Goal: Task Accomplishment & Management: Complete application form

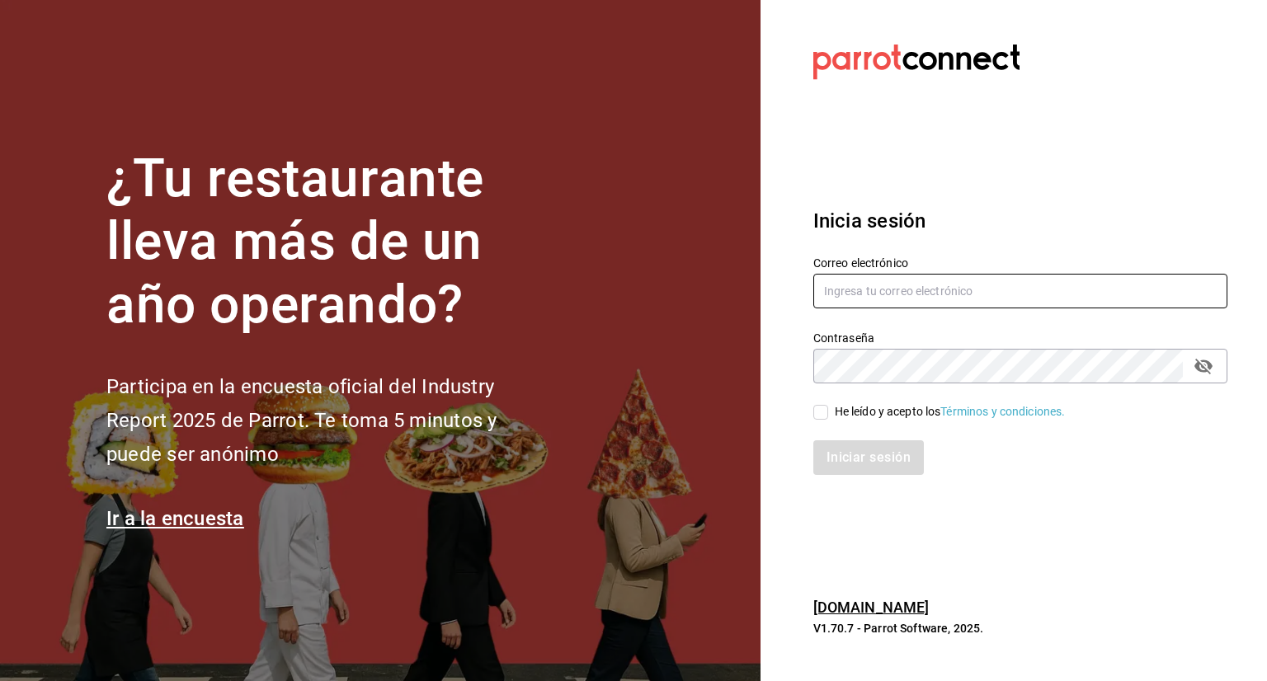
type input "[EMAIL_ADDRESS][PERSON_NAME][DOMAIN_NAME]"
click at [821, 407] on input "He leído y acepto los Términos y condiciones." at bounding box center [820, 412] width 15 height 15
checkbox input "true"
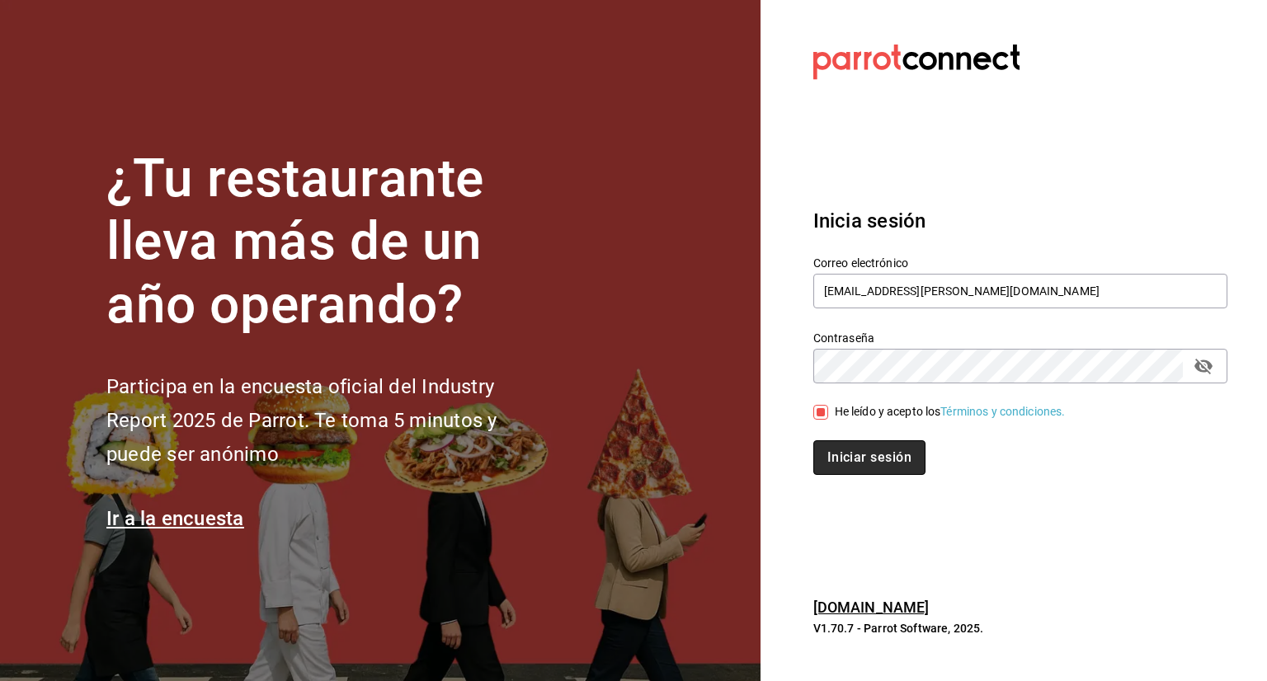
click at [857, 444] on button "Iniciar sesión" at bounding box center [869, 457] width 112 height 35
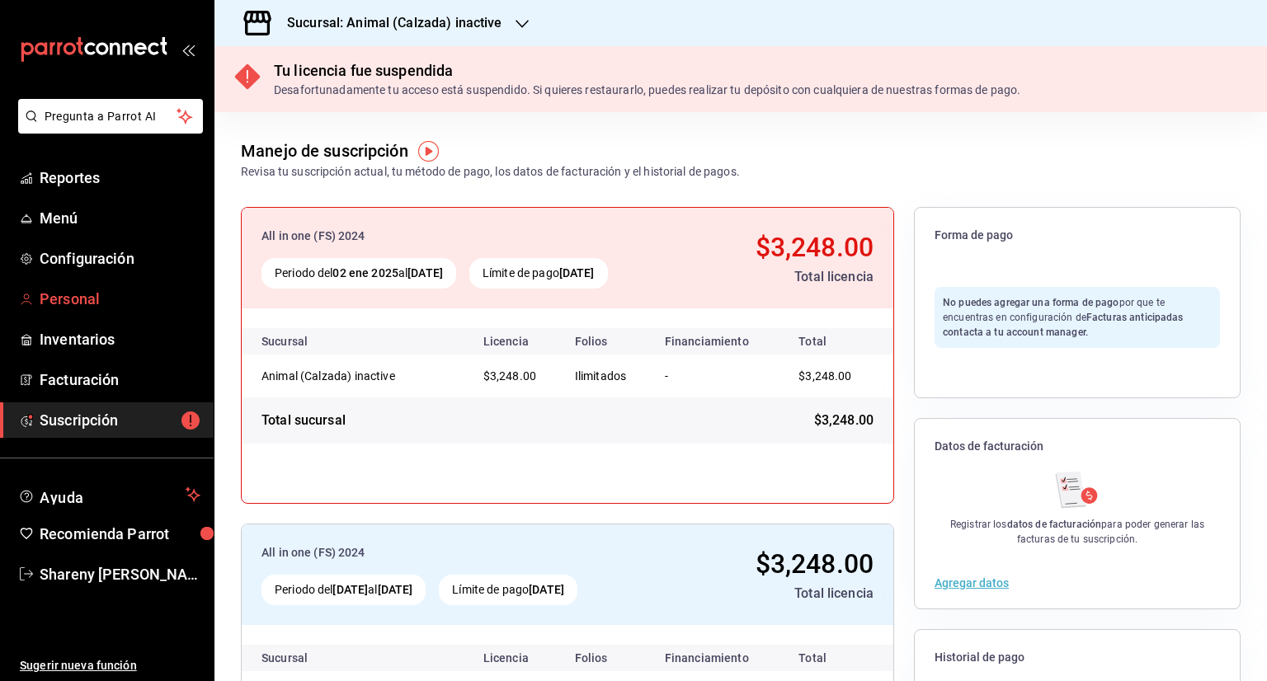
click at [121, 306] on span "Personal" at bounding box center [120, 299] width 161 height 22
click at [103, 302] on span "Personal" at bounding box center [120, 299] width 161 height 22
click at [473, 36] on div "Sucursal: Animal (Calzada) inactive" at bounding box center [382, 23] width 308 height 46
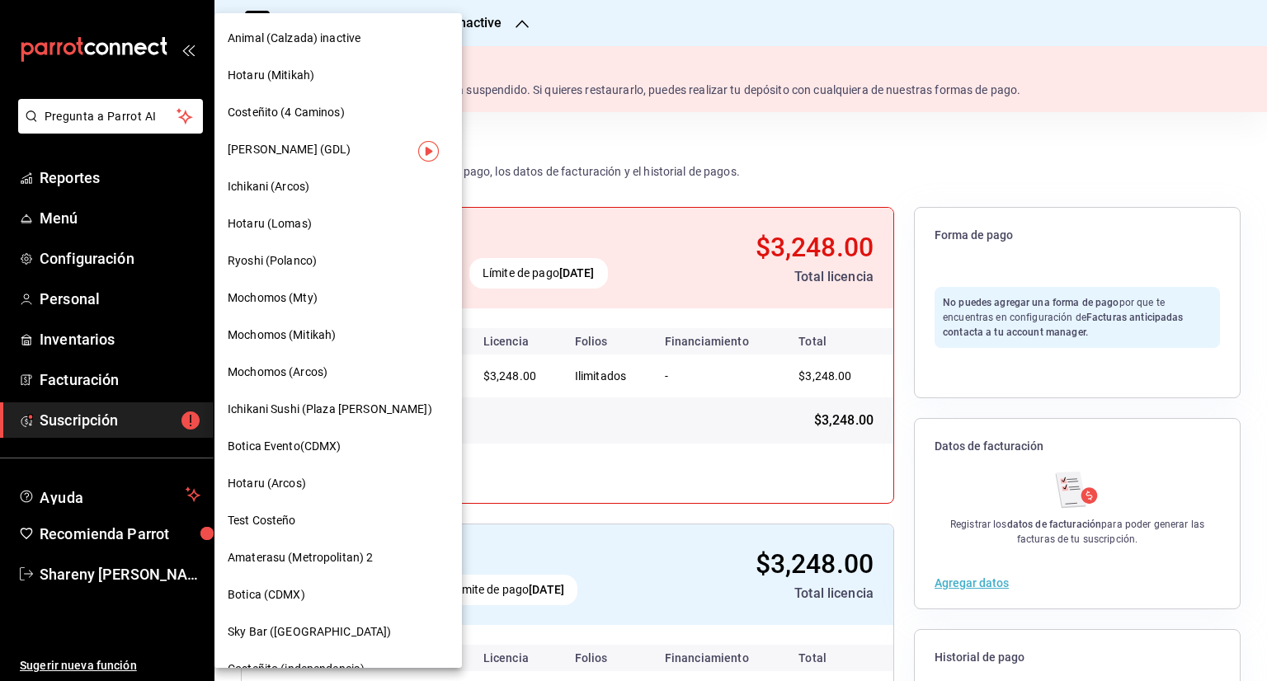
scroll to position [63, 0]
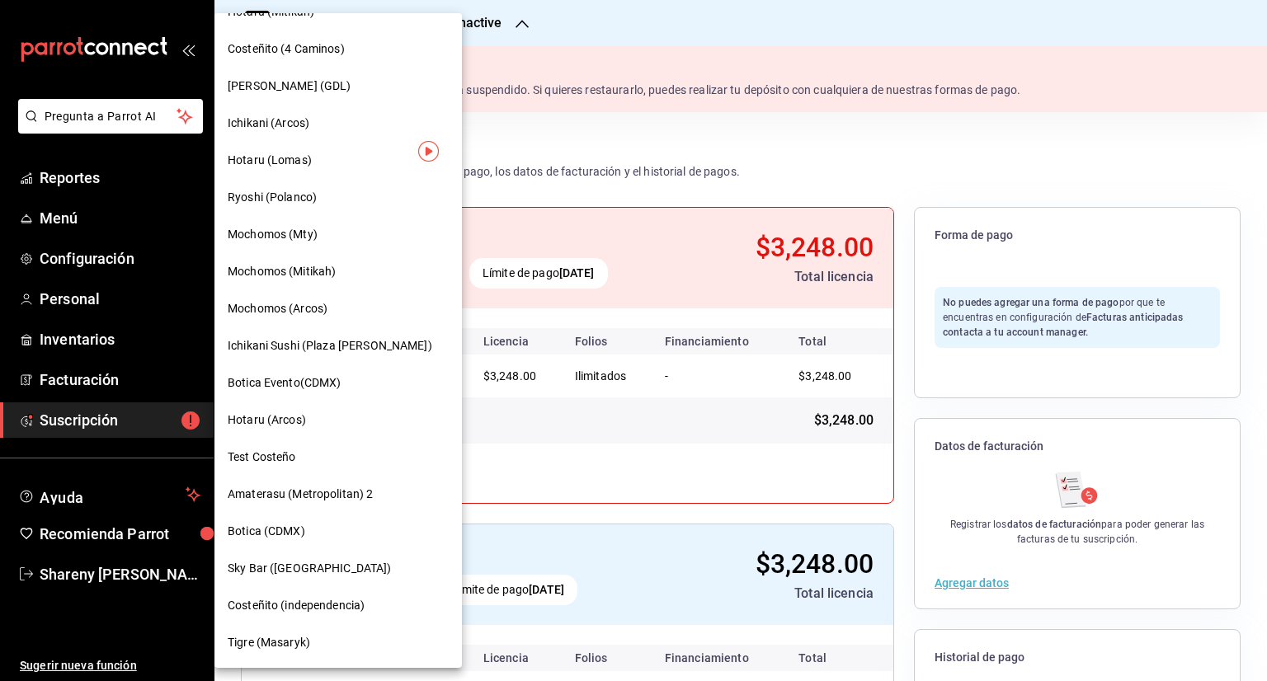
click at [304, 644] on span "Tigre (Masaryk)" at bounding box center [269, 642] width 82 height 17
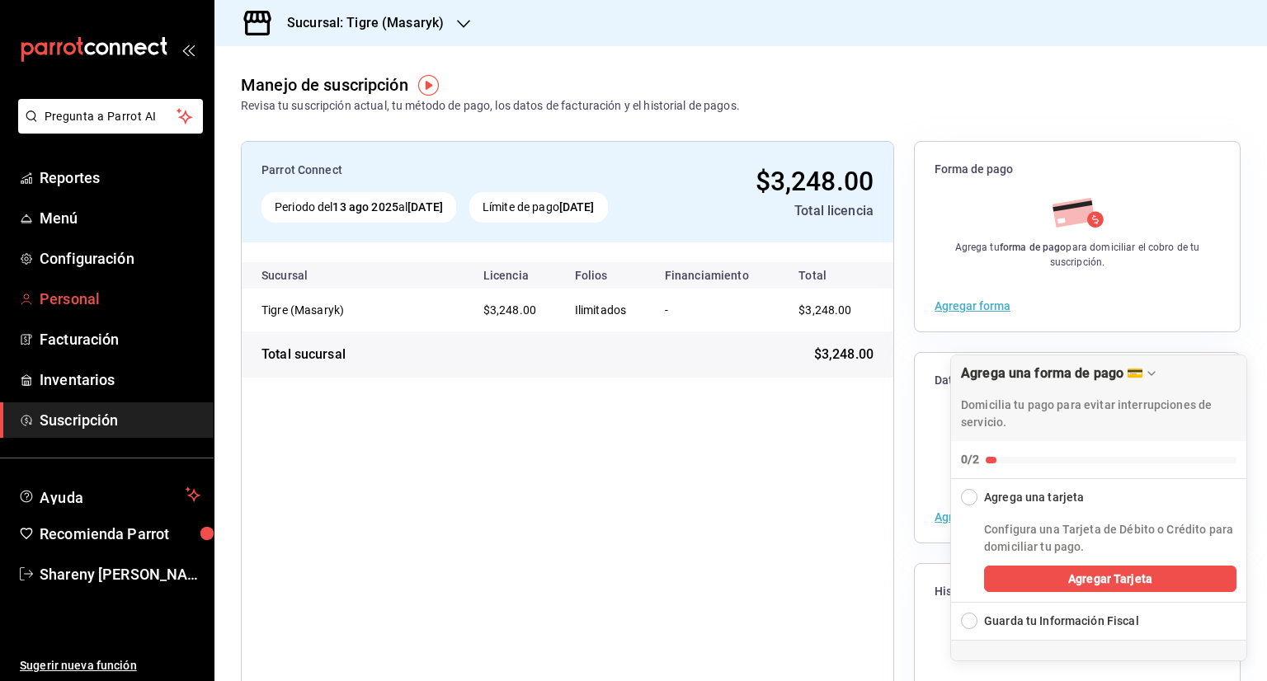
click at [74, 292] on span "Personal" at bounding box center [120, 299] width 161 height 22
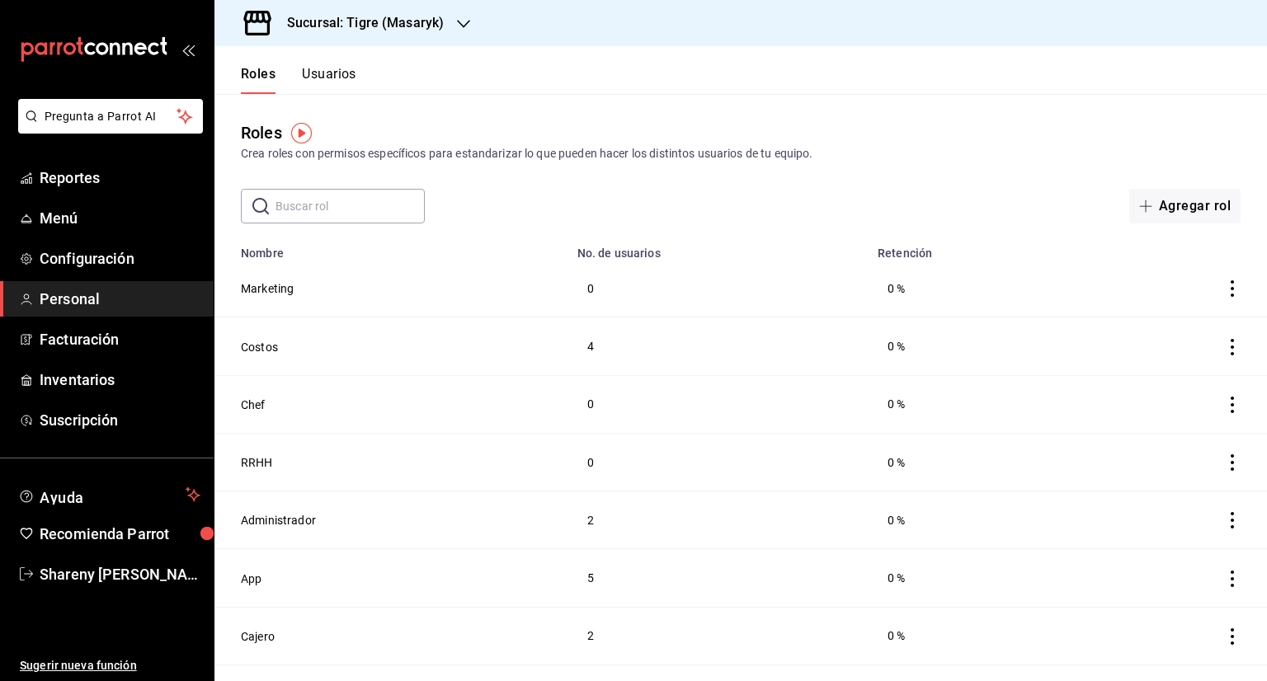
click at [820, 195] on div "​ ​ Agregar rol" at bounding box center [740, 206] width 1052 height 35
click at [340, 71] on button "Usuarios" at bounding box center [329, 80] width 54 height 28
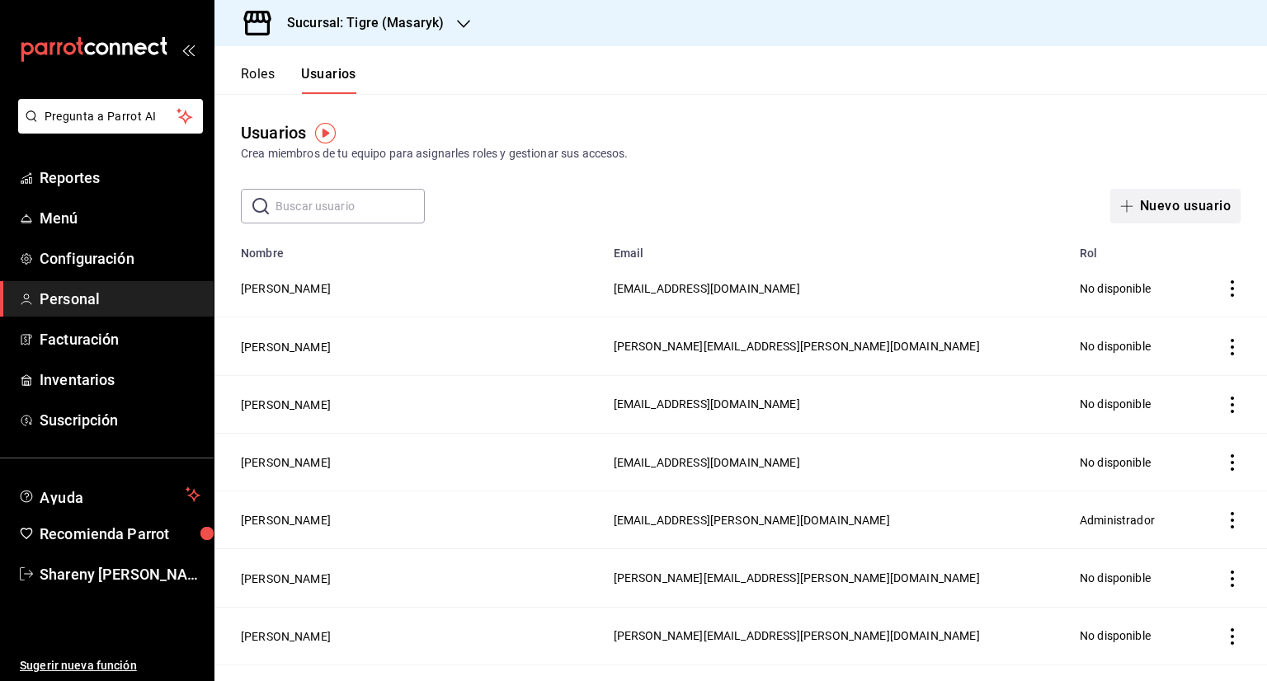
click at [1154, 212] on button "Nuevo usuario" at bounding box center [1175, 206] width 130 height 35
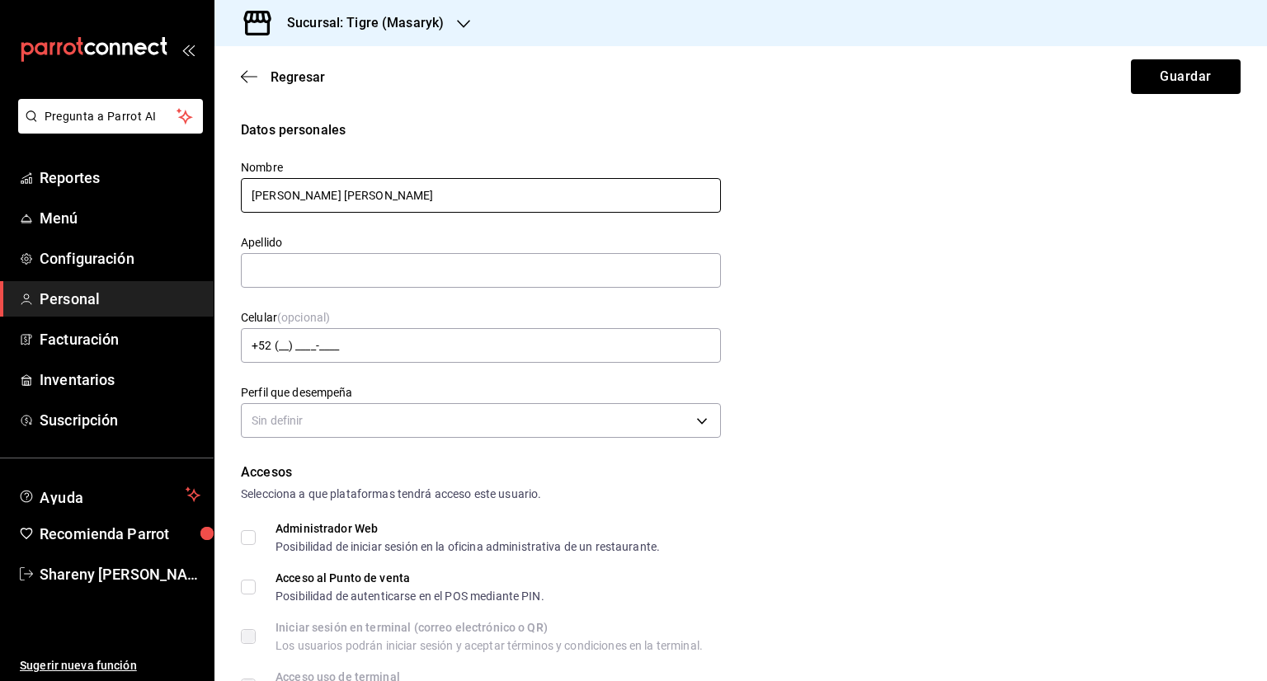
drag, startPoint x: 350, startPoint y: 192, endPoint x: 557, endPoint y: 200, distance: 207.1
click at [557, 200] on input "[PERSON_NAME] [PERSON_NAME]" at bounding box center [481, 195] width 480 height 35
type input "[PERSON_NAME]"
click at [278, 262] on input "text" at bounding box center [481, 270] width 480 height 35
paste input "[PERSON_NAME]"
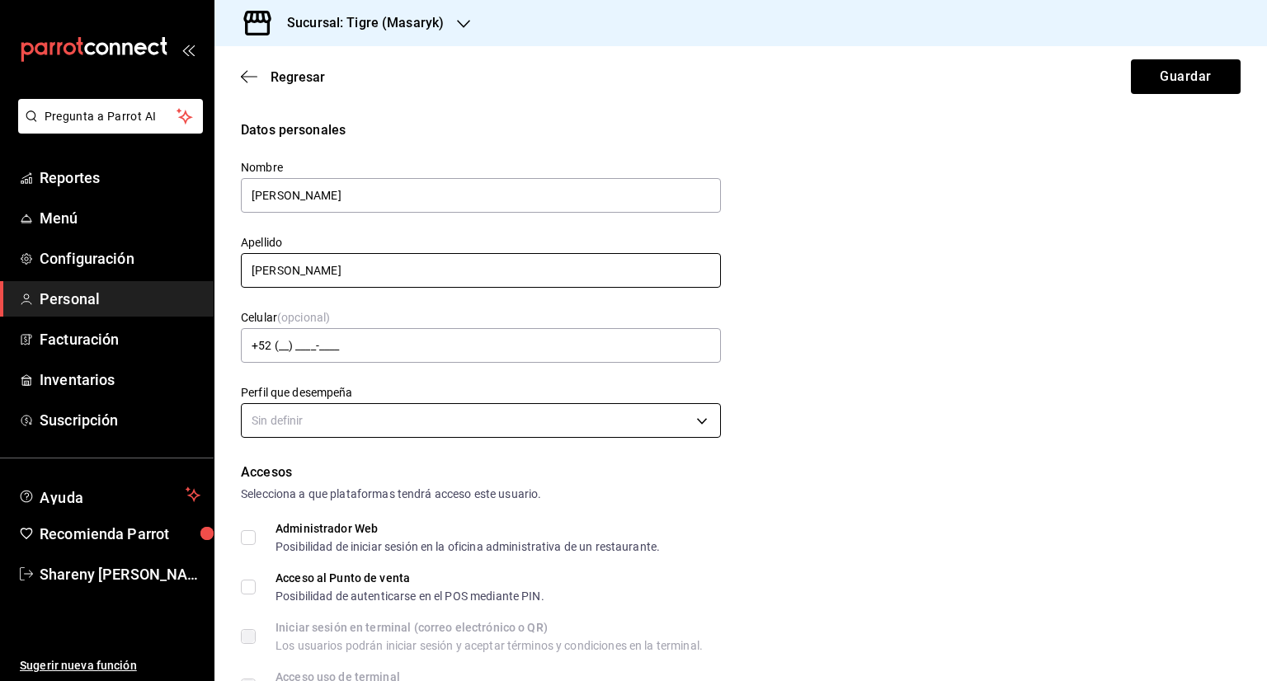
type input "[PERSON_NAME]"
click at [310, 425] on body "Pregunta a Parrot AI Reportes Menú Configuración Personal Facturación Inventari…" at bounding box center [633, 340] width 1267 height 681
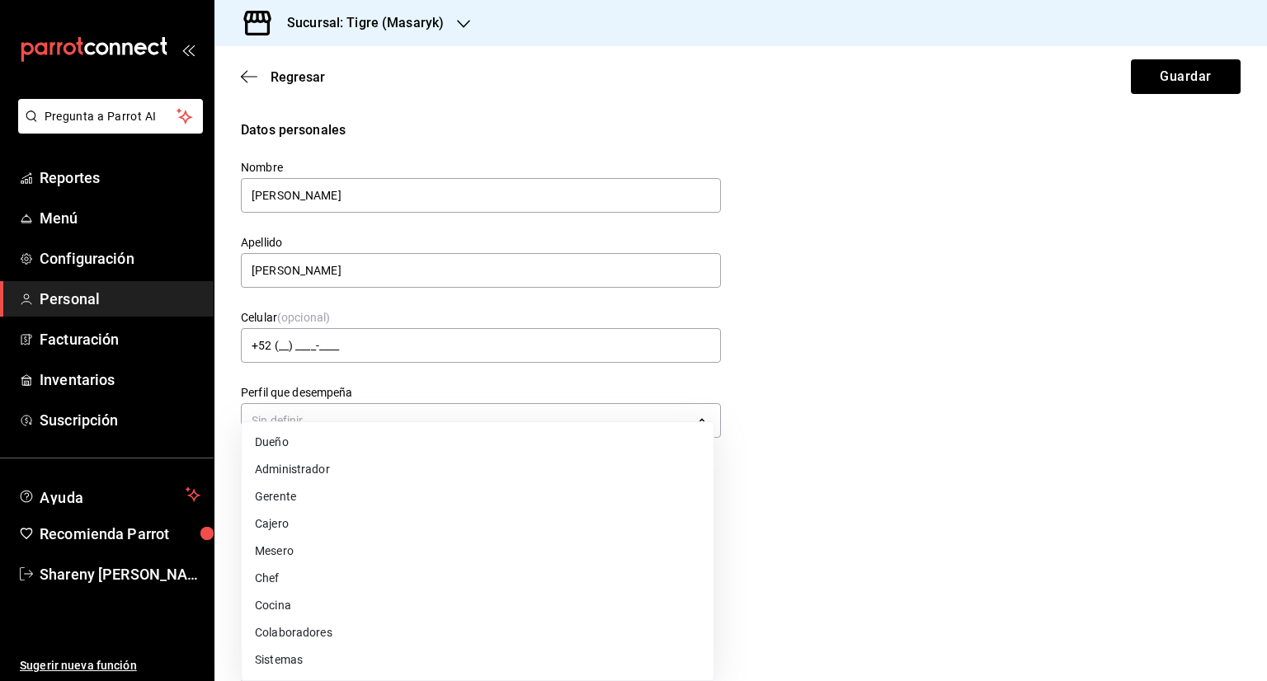
click at [321, 545] on li "Mesero" at bounding box center [478, 551] width 472 height 27
type input "WAITER"
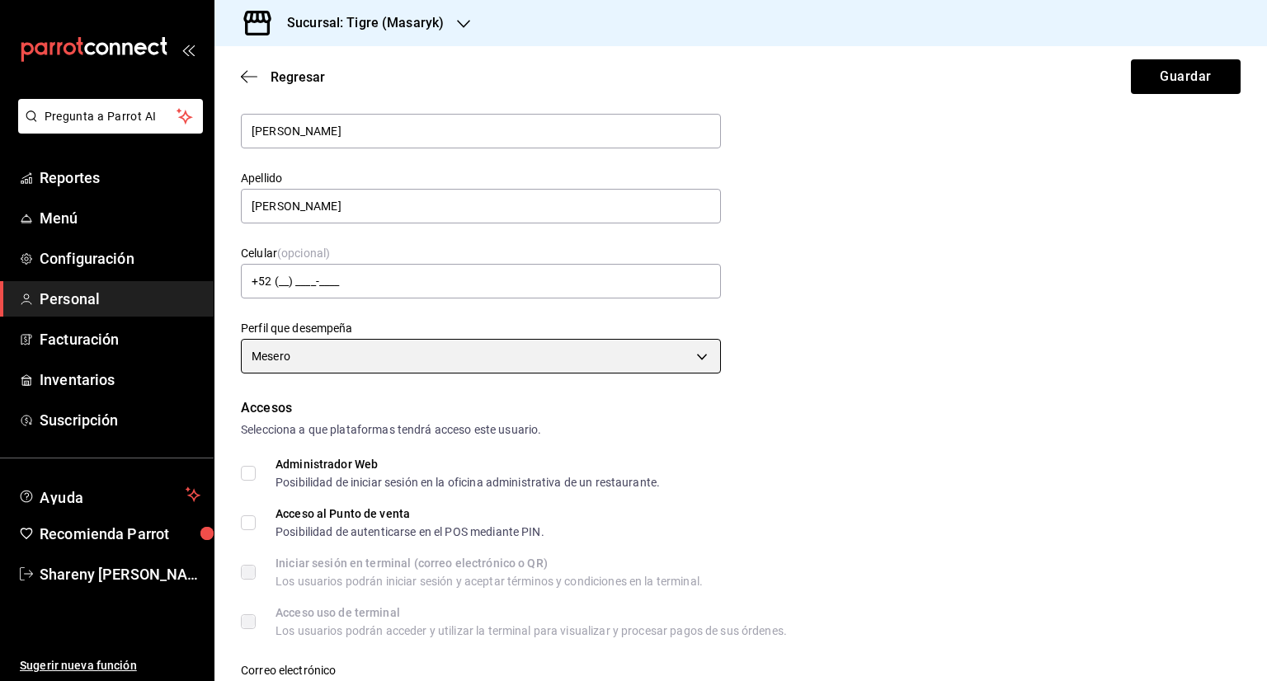
scroll to position [165, 0]
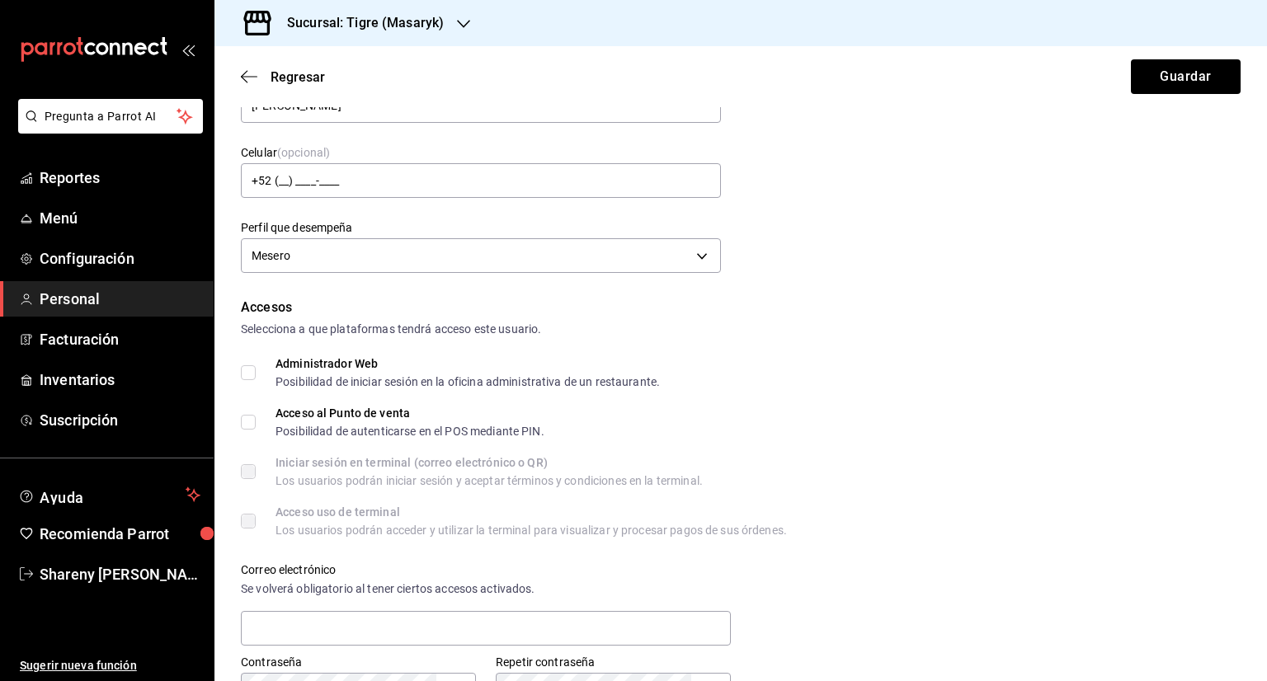
click at [246, 421] on input "Acceso al Punto de venta Posibilidad de autenticarse en el POS mediante PIN." at bounding box center [248, 422] width 15 height 15
checkbox input "true"
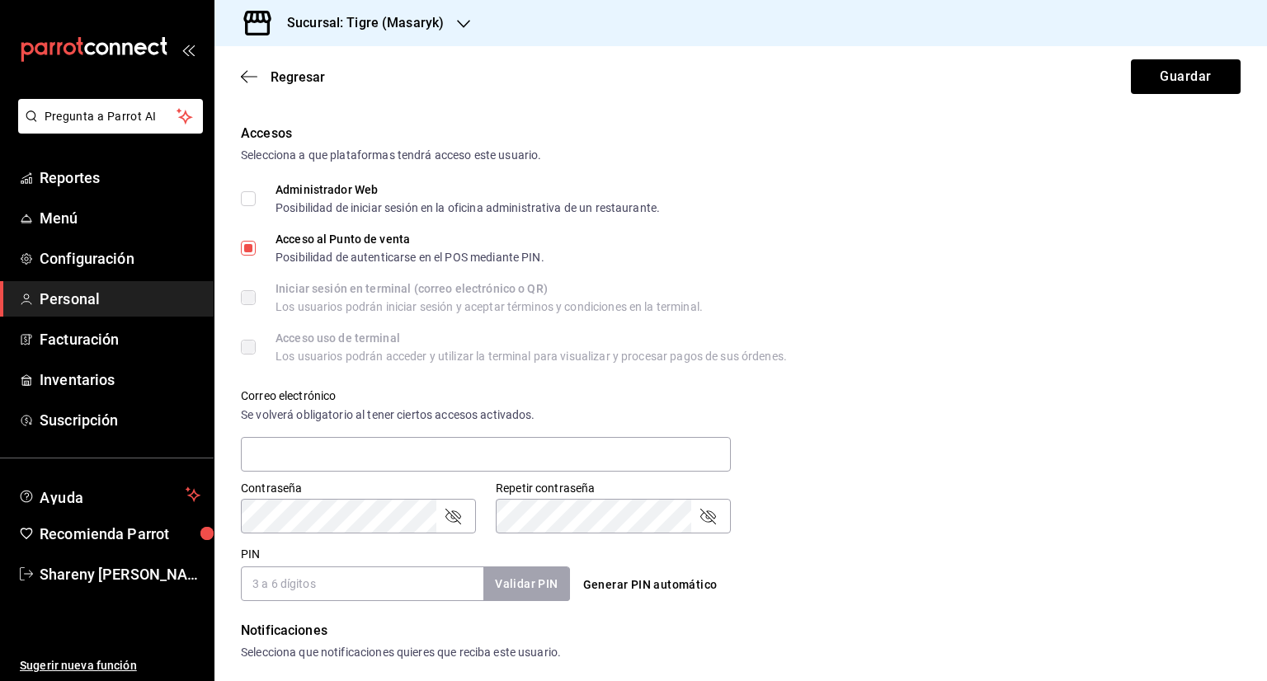
scroll to position [412, 0]
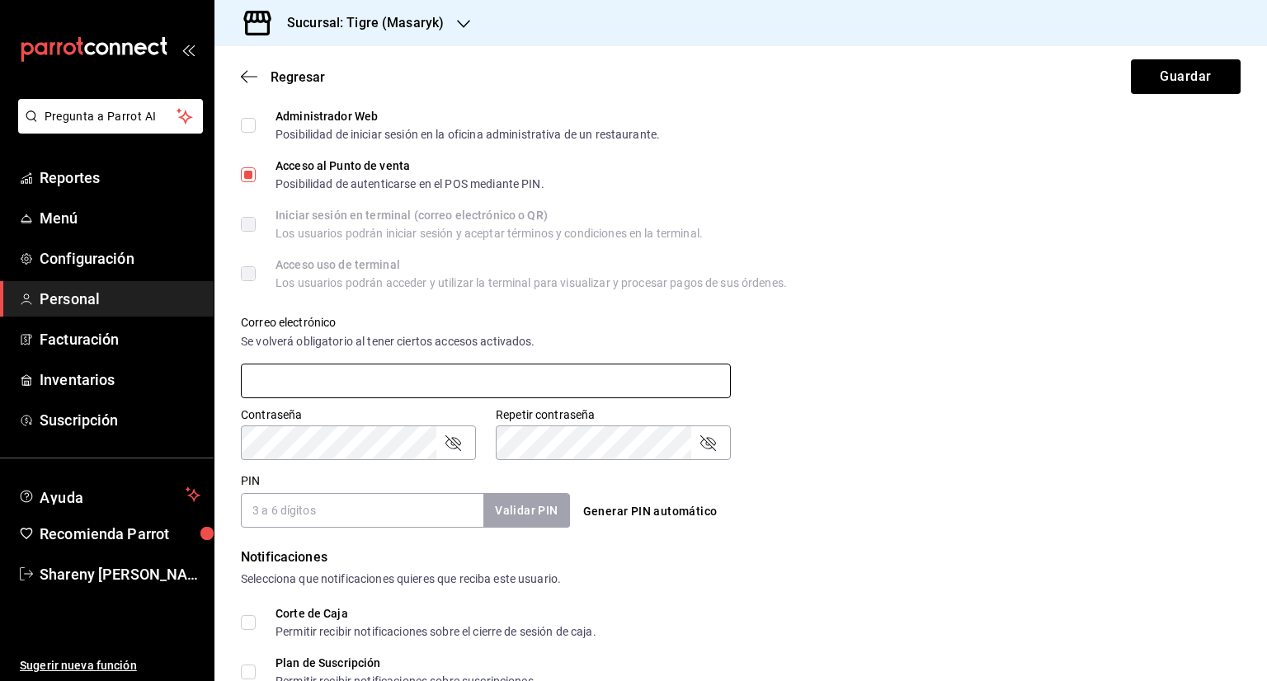
click at [357, 374] on input "text" at bounding box center [486, 381] width 490 height 35
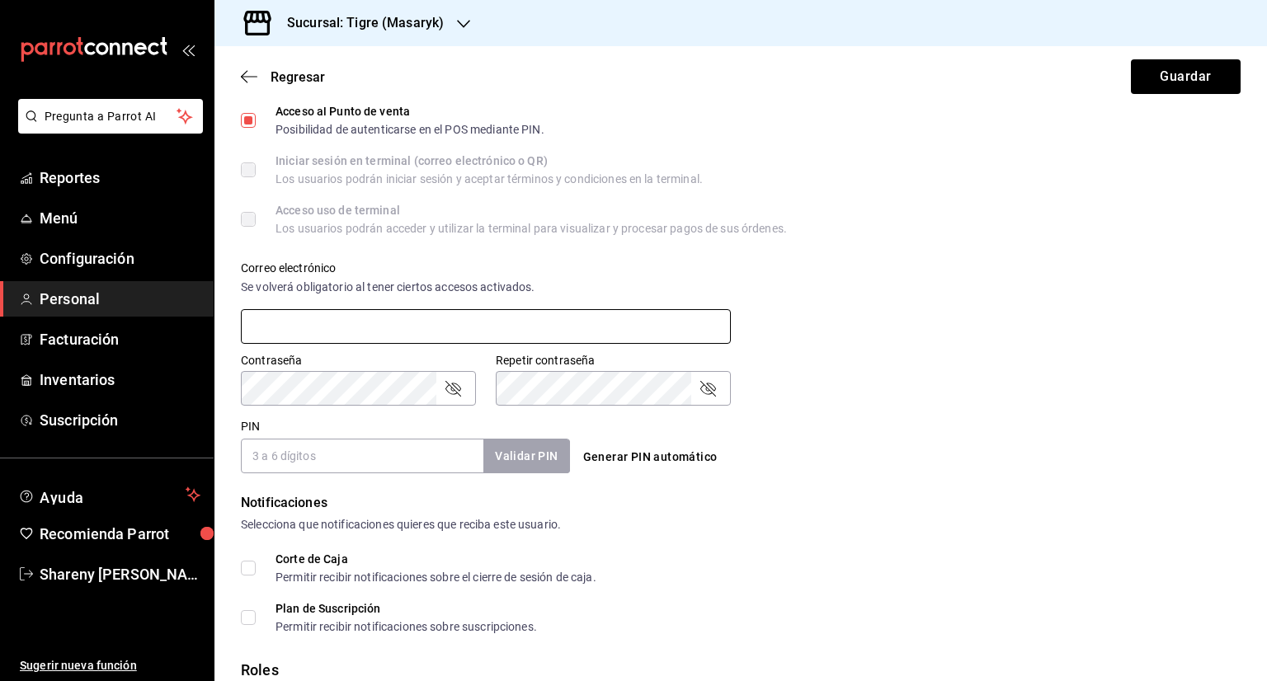
scroll to position [495, 0]
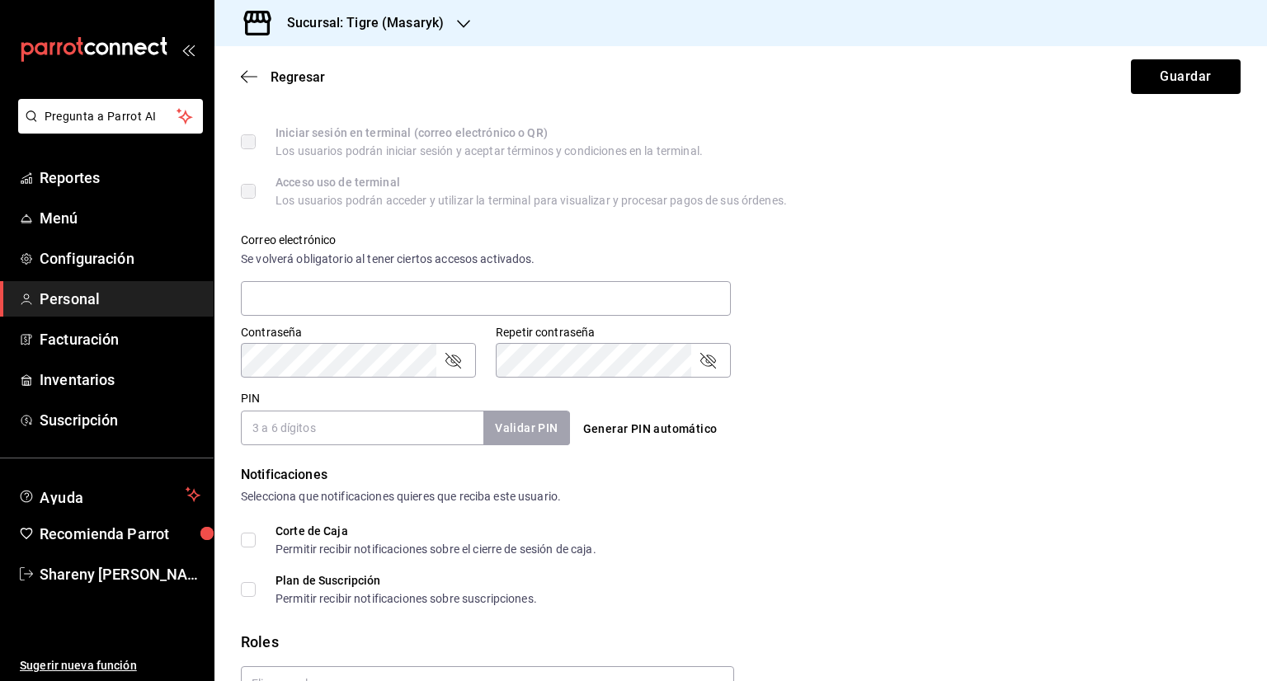
click at [339, 427] on input "PIN" at bounding box center [362, 428] width 242 height 35
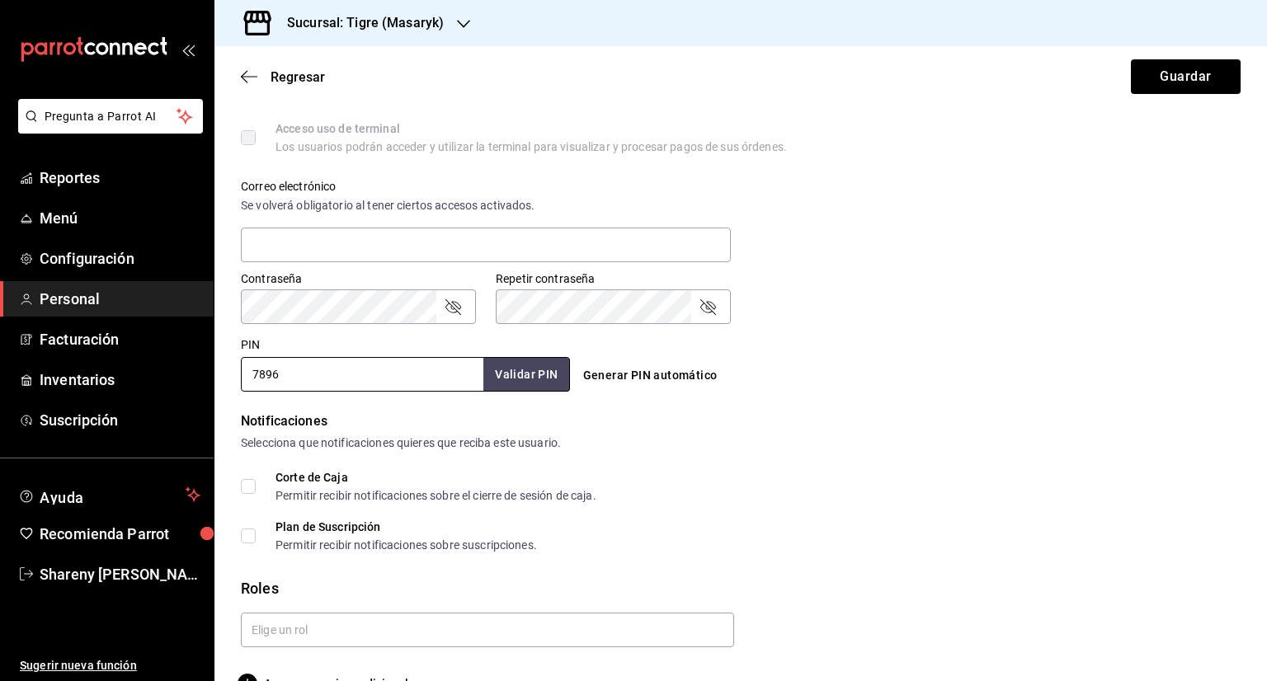
scroll to position [577, 0]
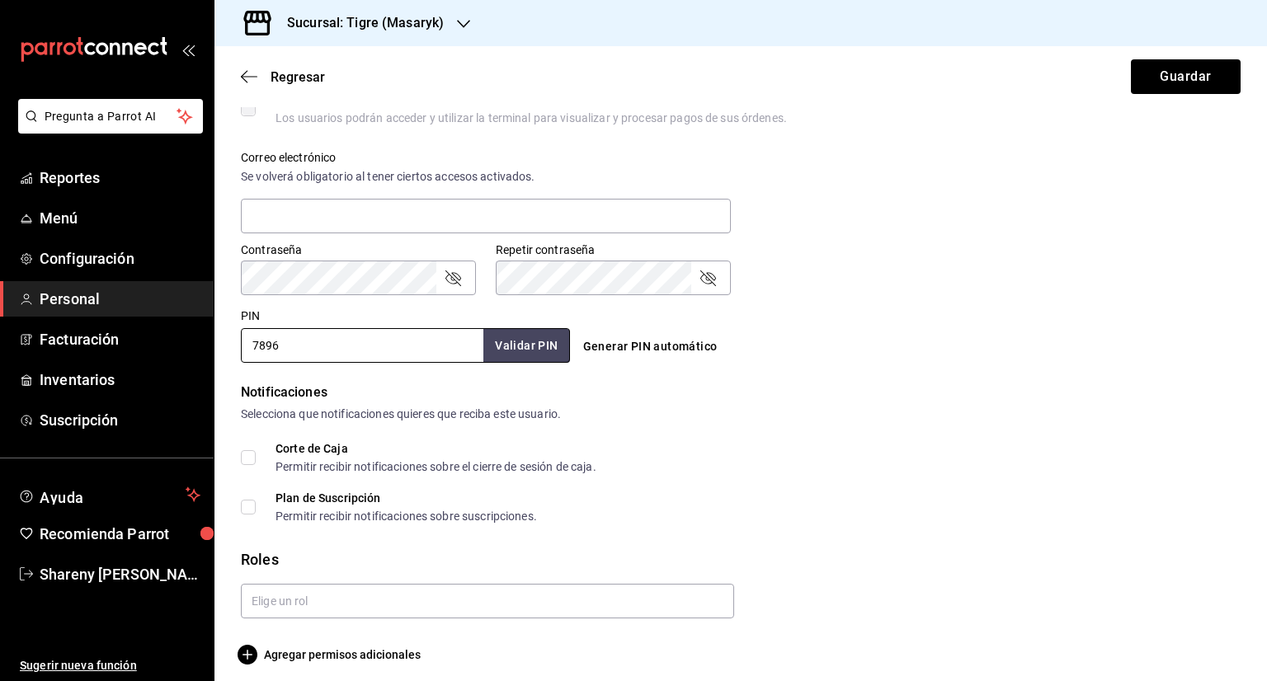
type input "7896"
click at [250, 506] on input "Plan de Suscripción Permitir recibir notificaciones sobre suscripciones." at bounding box center [248, 507] width 15 height 15
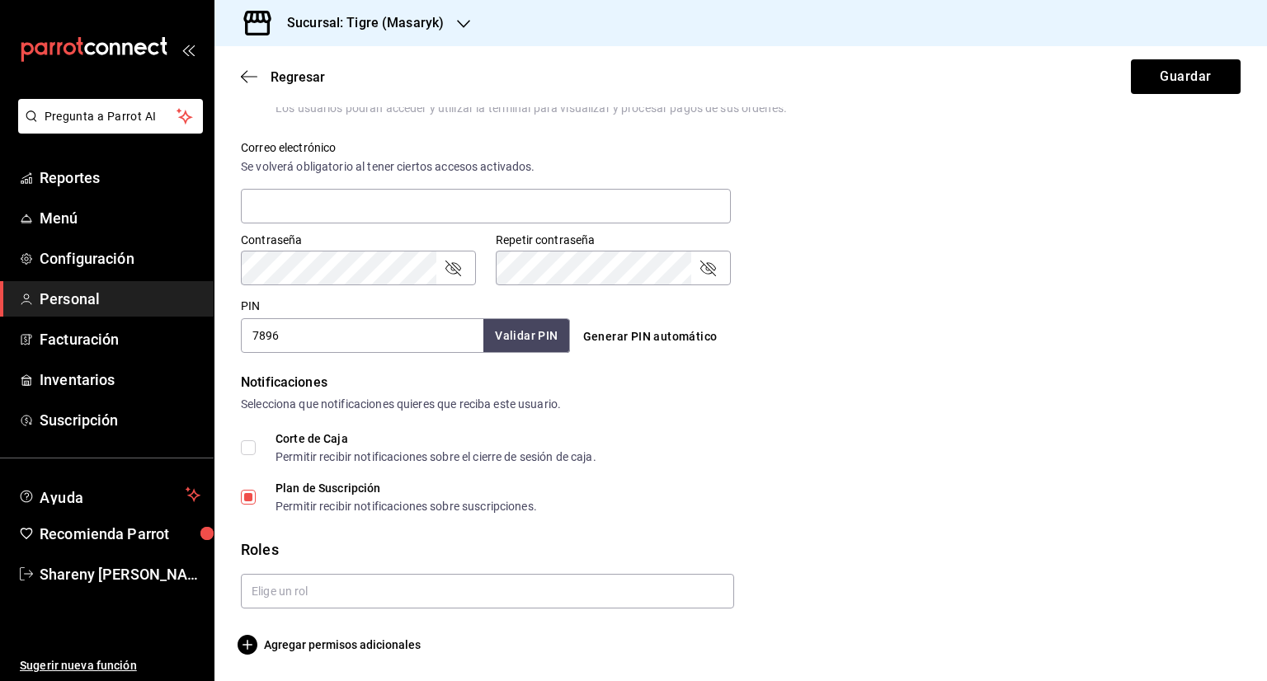
click at [241, 490] on input "Plan de Suscripción Permitir recibir notificaciones sobre suscripciones." at bounding box center [248, 497] width 15 height 15
checkbox input "false"
click at [246, 444] on input "Corte de Caja Permitir recibir notificaciones sobre el cierre de sesión de caja." at bounding box center [248, 447] width 15 height 15
click at [241, 444] on input "Corte de Caja Permitir recibir notificaciones sobre el cierre de sesión de caja." at bounding box center [248, 447] width 15 height 15
checkbox input "false"
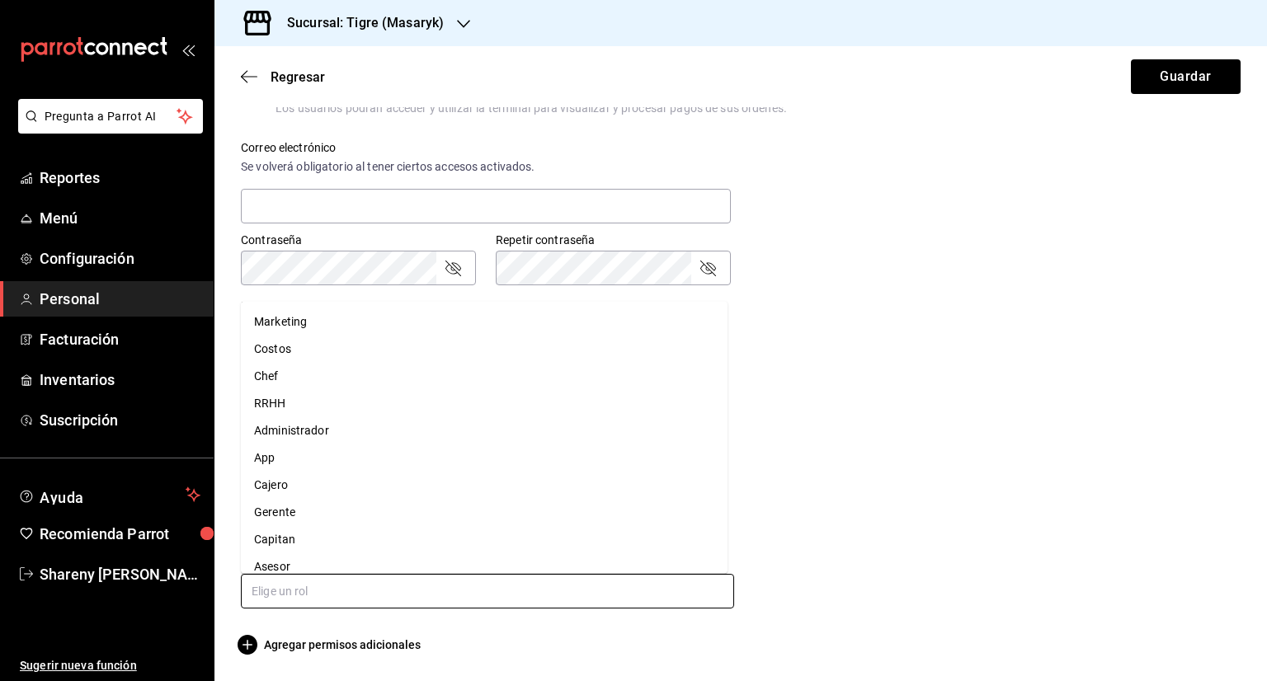
click at [270, 581] on input "text" at bounding box center [487, 591] width 493 height 35
click at [305, 556] on li "Asesor" at bounding box center [484, 565] width 487 height 27
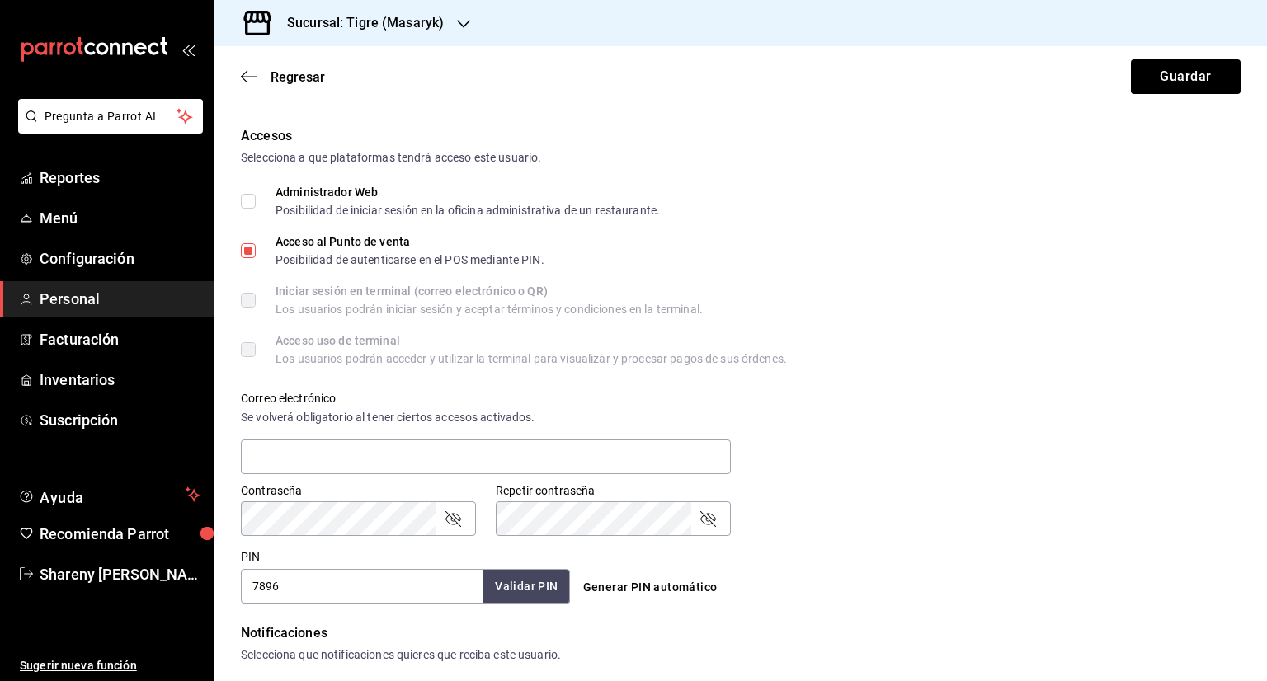
scroll to position [312, 0]
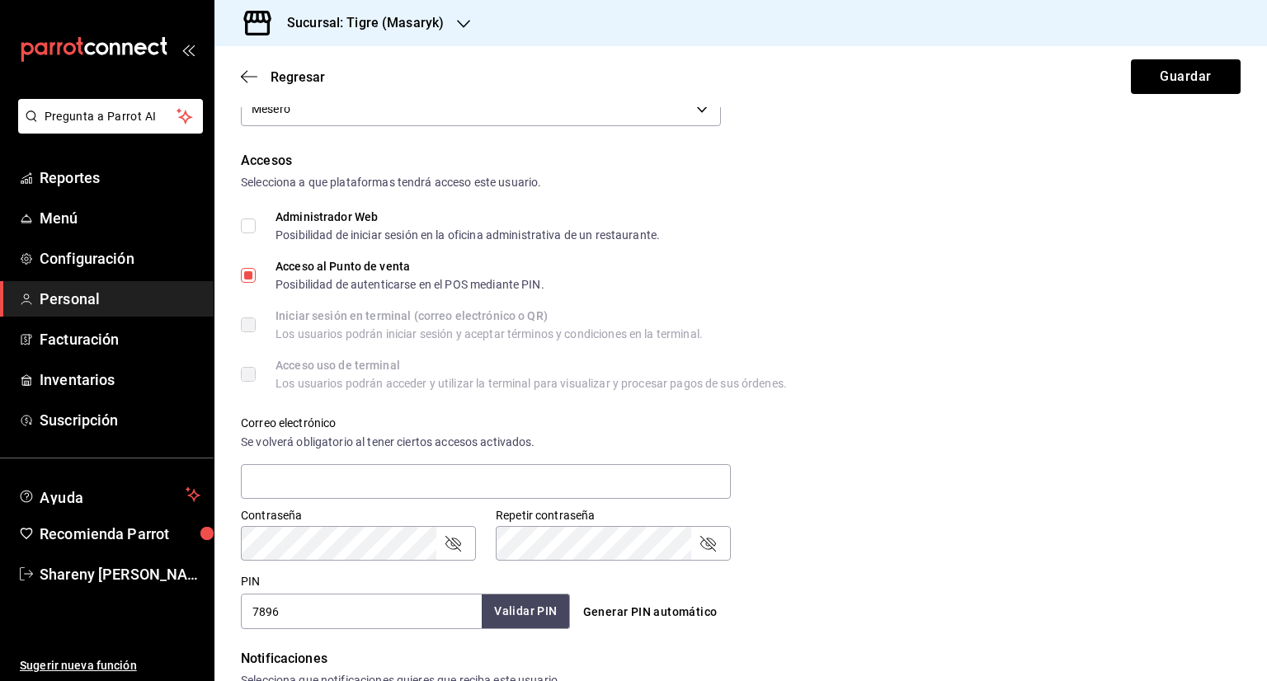
click at [518, 618] on button "Validar PIN" at bounding box center [525, 611] width 87 height 35
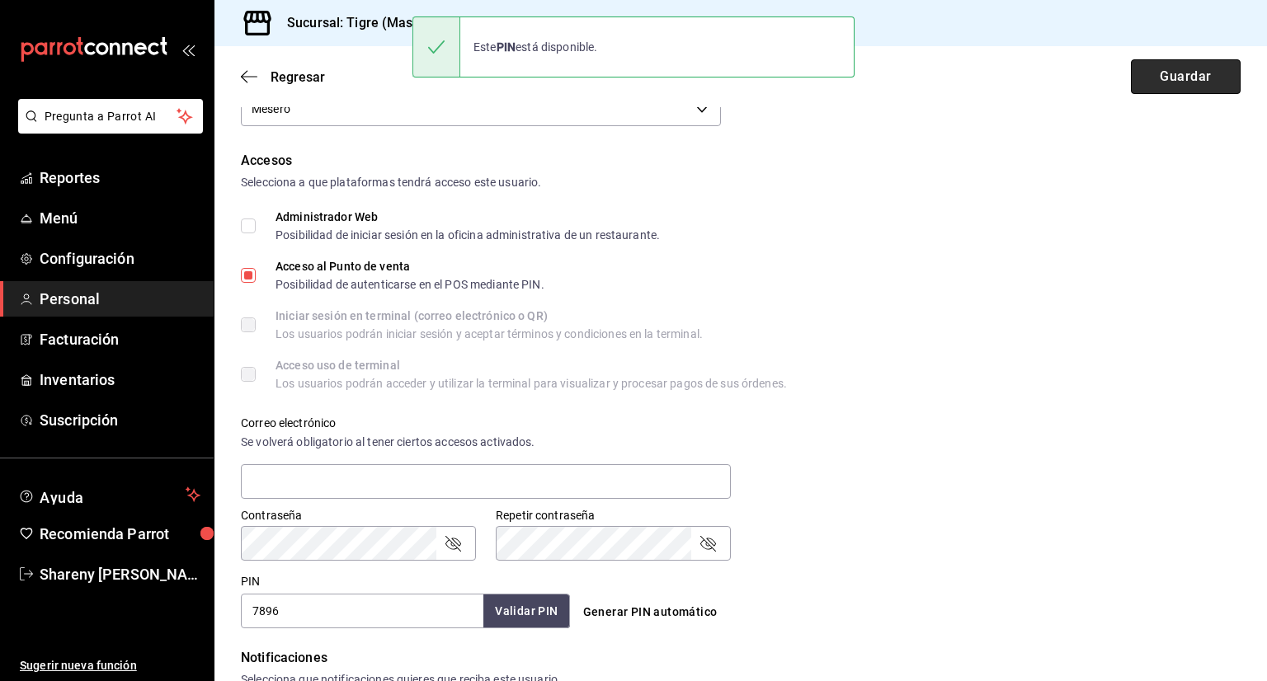
click at [1211, 73] on button "Guardar" at bounding box center [1186, 76] width 110 height 35
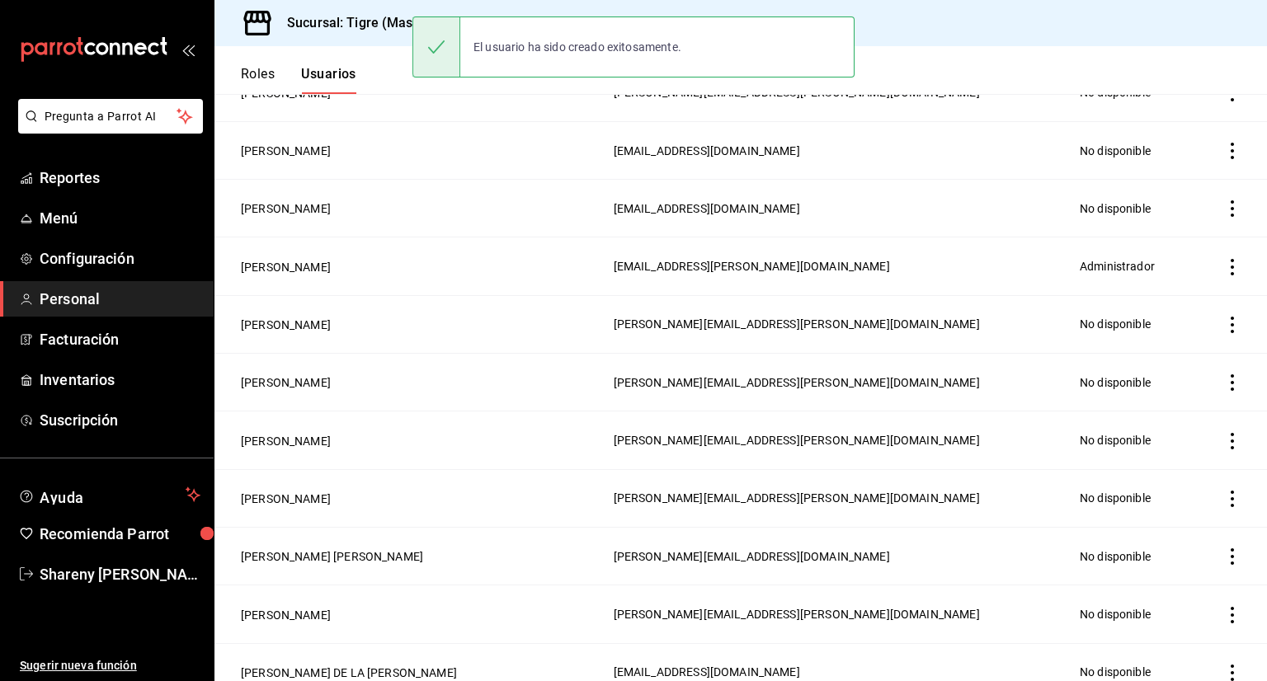
scroll to position [369, 0]
